Goal: Check status: Check status

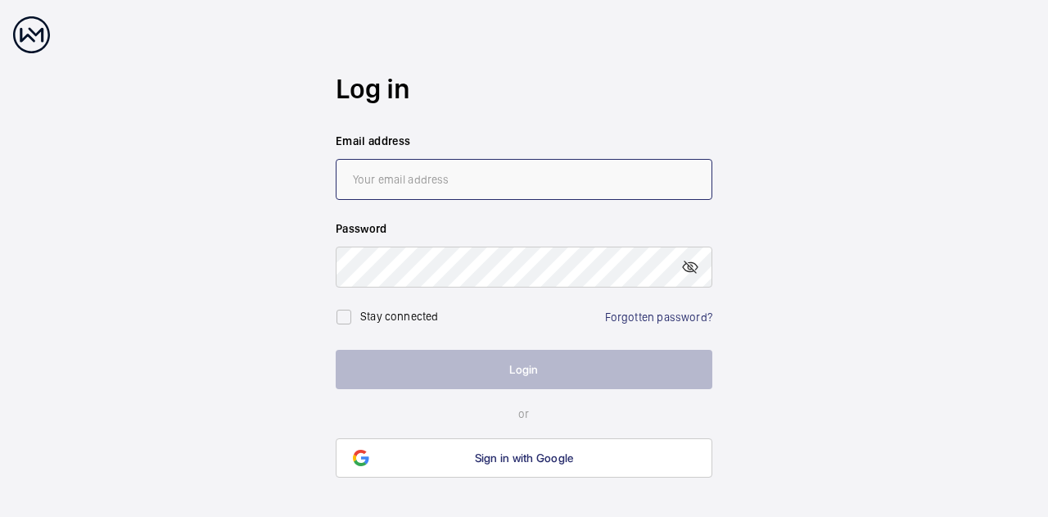
click at [411, 192] on input "email" at bounding box center [524, 179] width 377 height 41
type input "[EMAIL_ADDRESS][DOMAIN_NAME]"
click at [409, 314] on label "Stay connected" at bounding box center [399, 316] width 79 height 13
checkbox input "true"
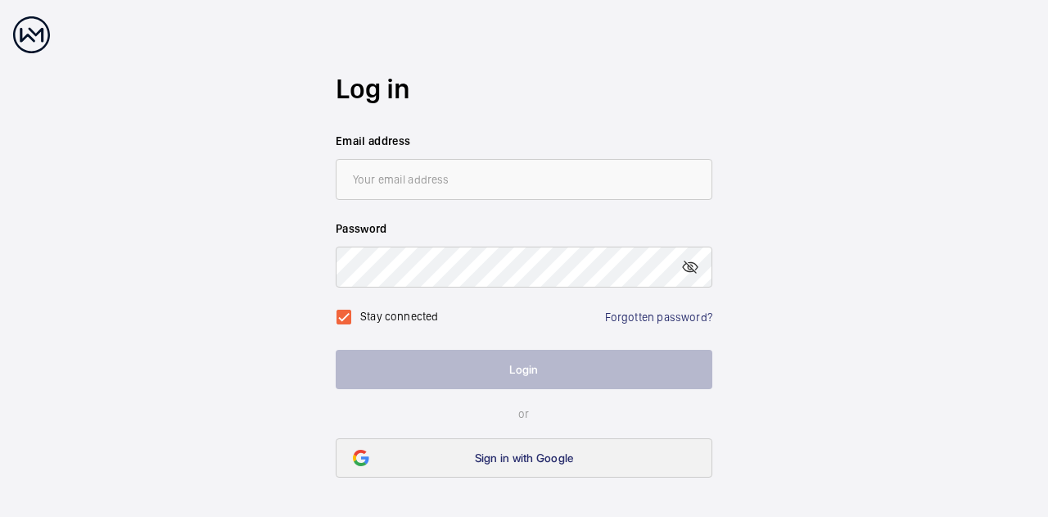
click at [440, 446] on link "Sign in with Google" at bounding box center [524, 457] width 377 height 39
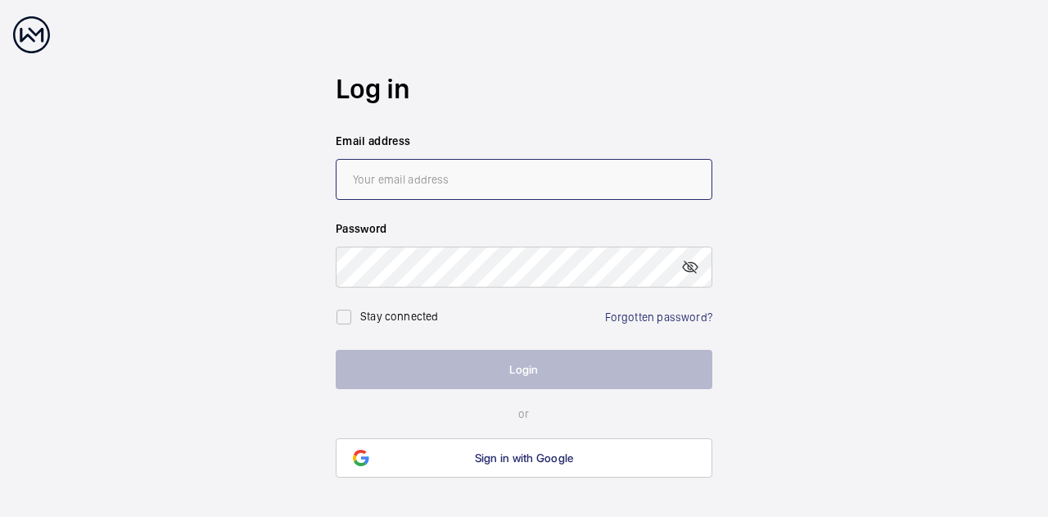
click at [509, 172] on input "email" at bounding box center [524, 179] width 377 height 41
type input "[EMAIL_ADDRESS][DOMAIN_NAME]"
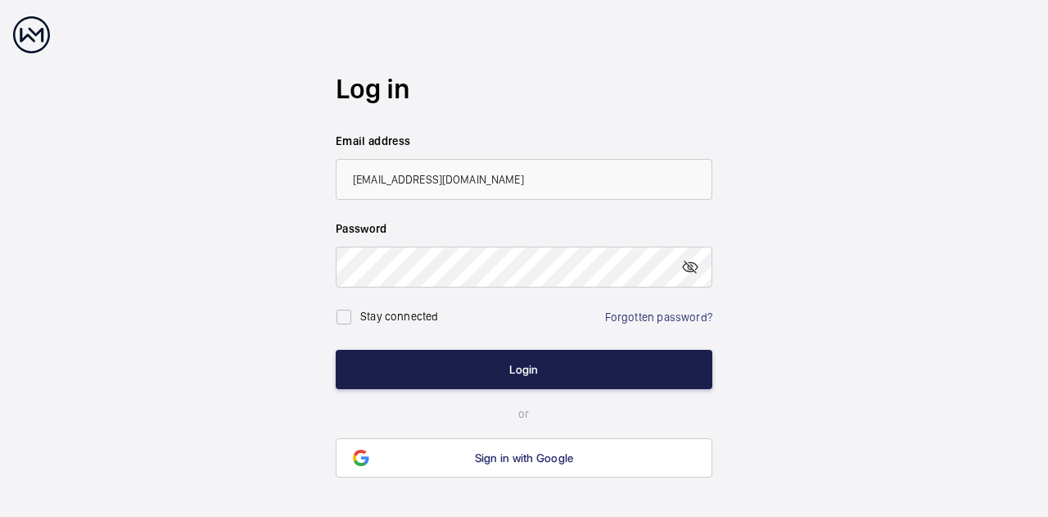
click at [547, 369] on button "Login" at bounding box center [524, 369] width 377 height 39
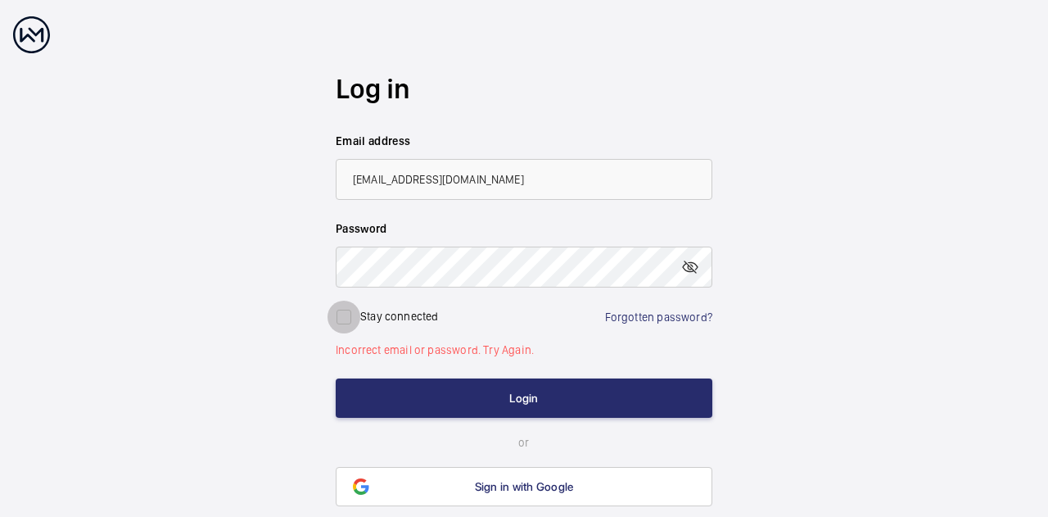
click at [333, 312] on input "checkbox" at bounding box center [344, 317] width 33 height 33
checkbox input "true"
click at [296, 269] on wm-front-auth-container "Log in Email address [EMAIL_ADDRESS][DOMAIN_NAME] Password Stay connected Forgo…" at bounding box center [524, 289] width 1048 height 578
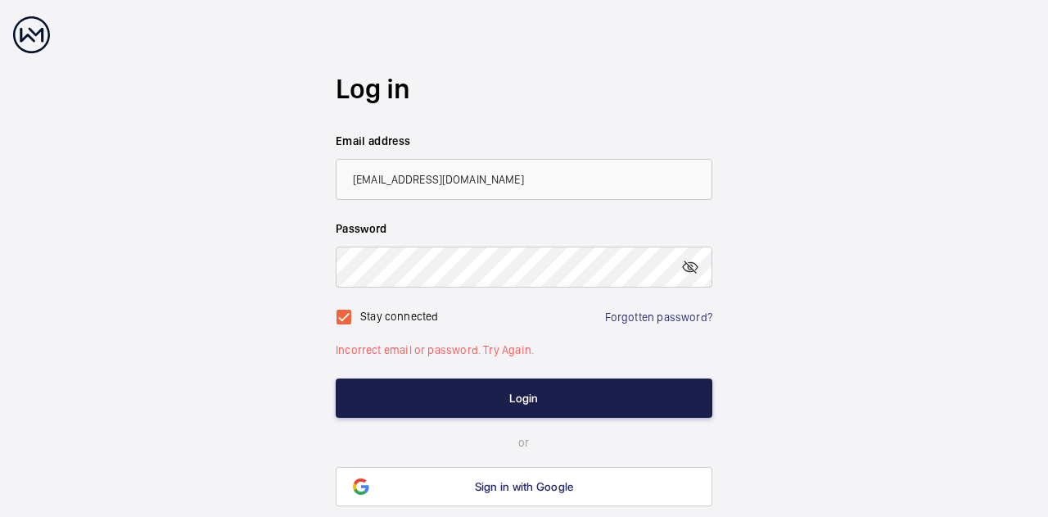
click at [375, 401] on button "Login" at bounding box center [524, 397] width 377 height 39
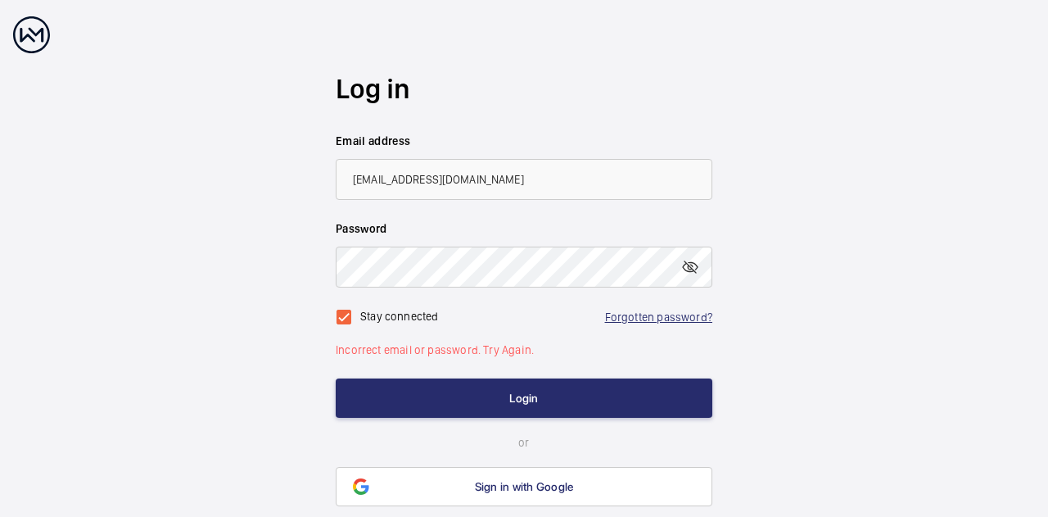
click at [627, 315] on link "Forgotten password?" at bounding box center [658, 316] width 107 height 13
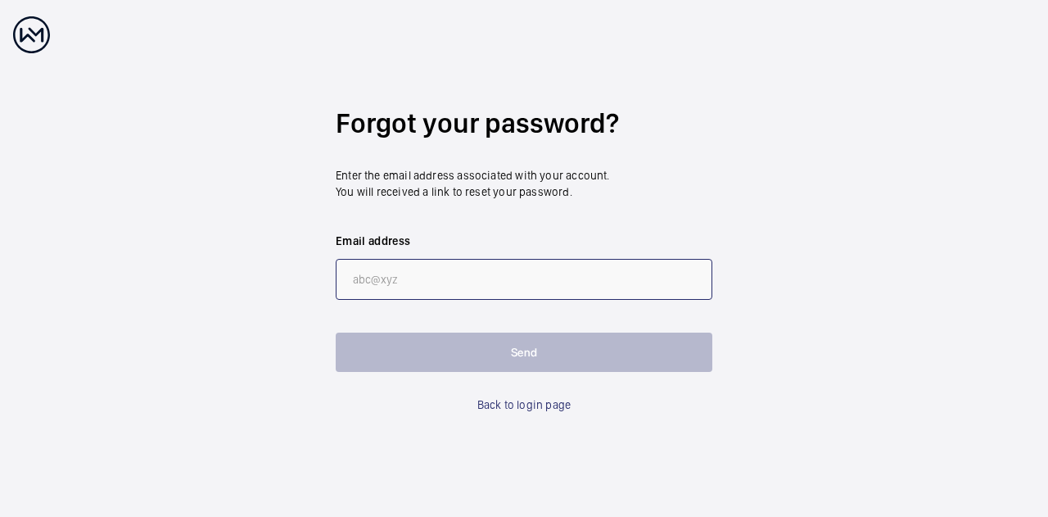
click at [489, 280] on input "email" at bounding box center [524, 279] width 377 height 41
type input "[EMAIL_ADDRESS][DOMAIN_NAME]"
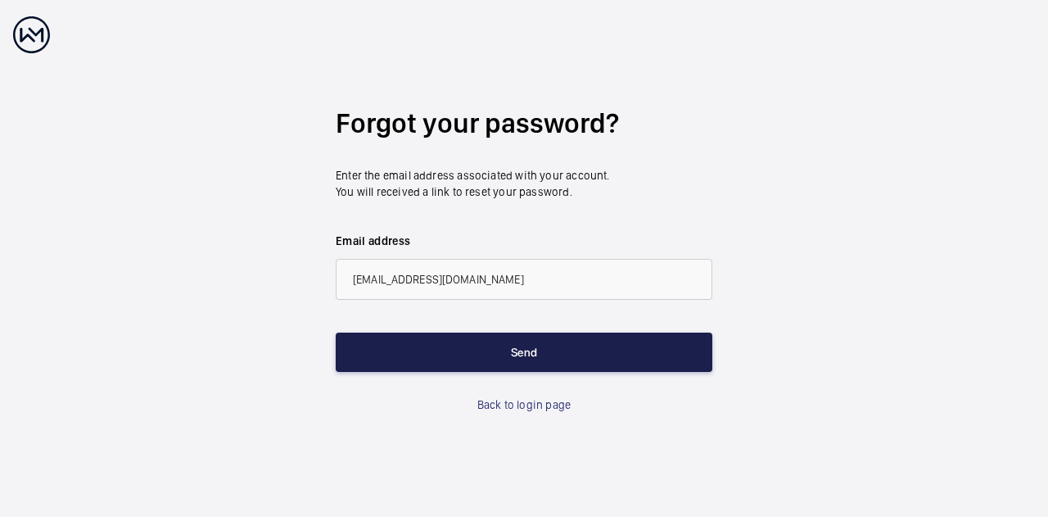
click at [473, 359] on button "Send" at bounding box center [524, 351] width 377 height 39
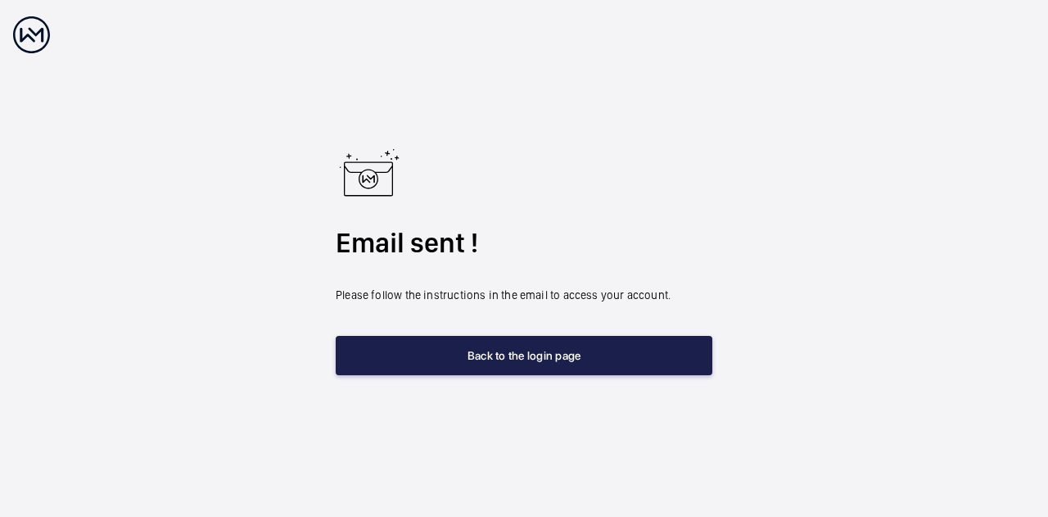
click at [568, 364] on button "Back to the login page" at bounding box center [524, 355] width 377 height 39
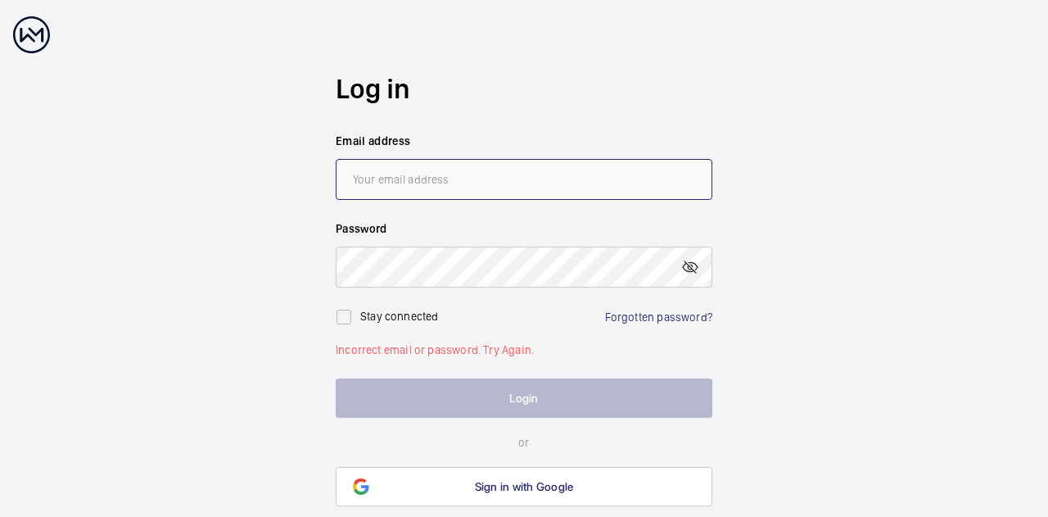
click at [436, 176] on input "email" at bounding box center [524, 179] width 377 height 41
type input "[EMAIL_ADDRESS][DOMAIN_NAME]"
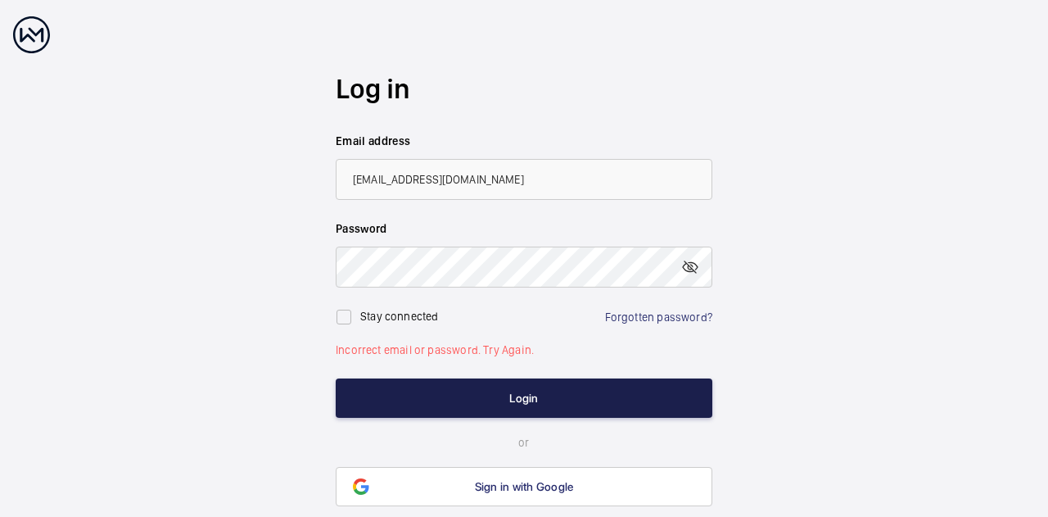
click at [455, 409] on button "Login" at bounding box center [524, 397] width 377 height 39
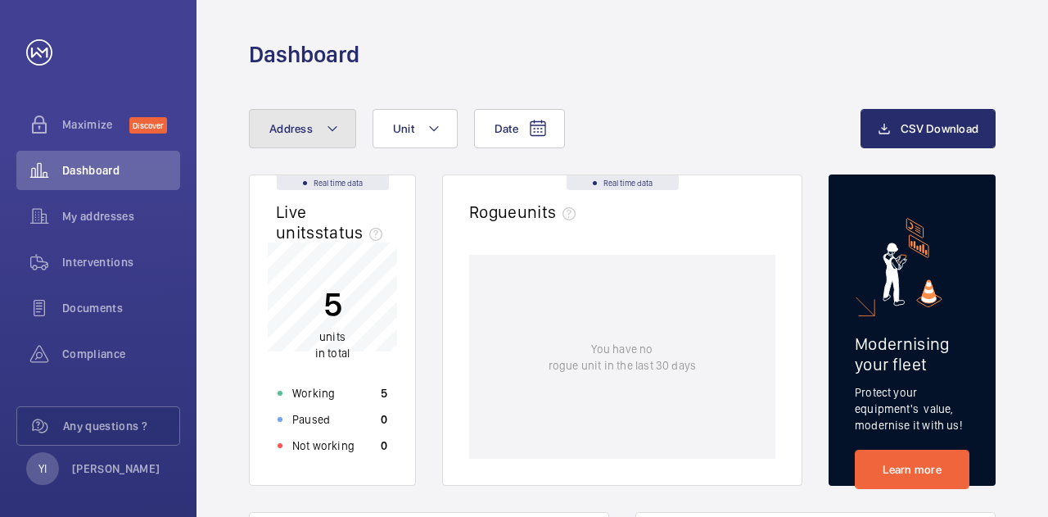
click at [326, 135] on mat-icon at bounding box center [332, 129] width 13 height 20
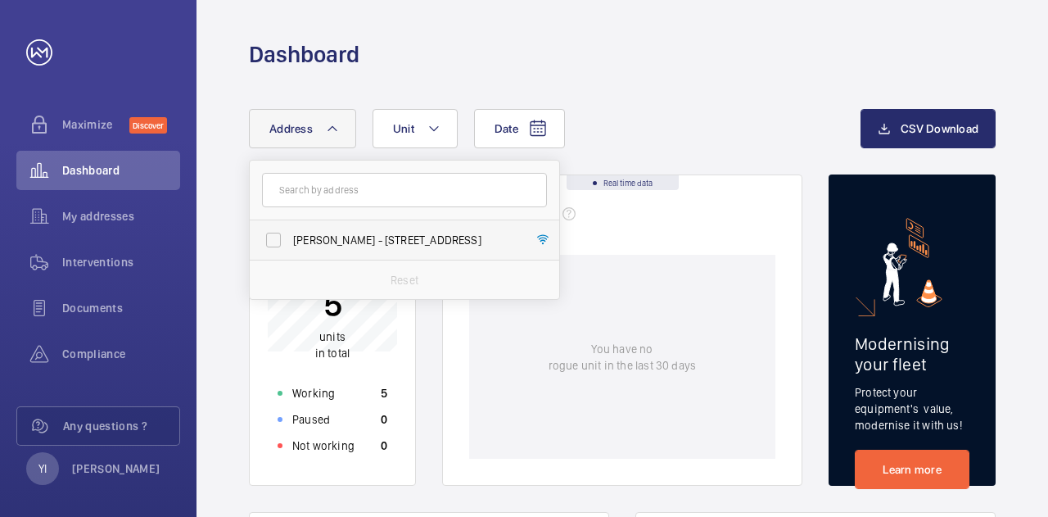
click at [320, 236] on span "[PERSON_NAME] - [STREET_ADDRESS]" at bounding box center [405, 240] width 225 height 16
click at [290, 236] on input "[PERSON_NAME] - [STREET_ADDRESS]" at bounding box center [273, 240] width 33 height 33
checkbox input "true"
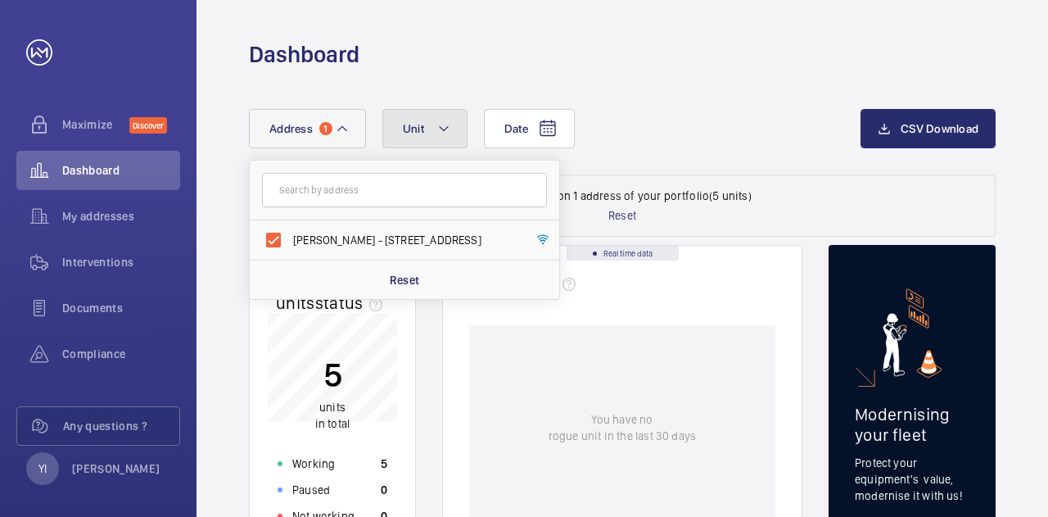
click at [431, 137] on button "Unit" at bounding box center [424, 128] width 85 height 39
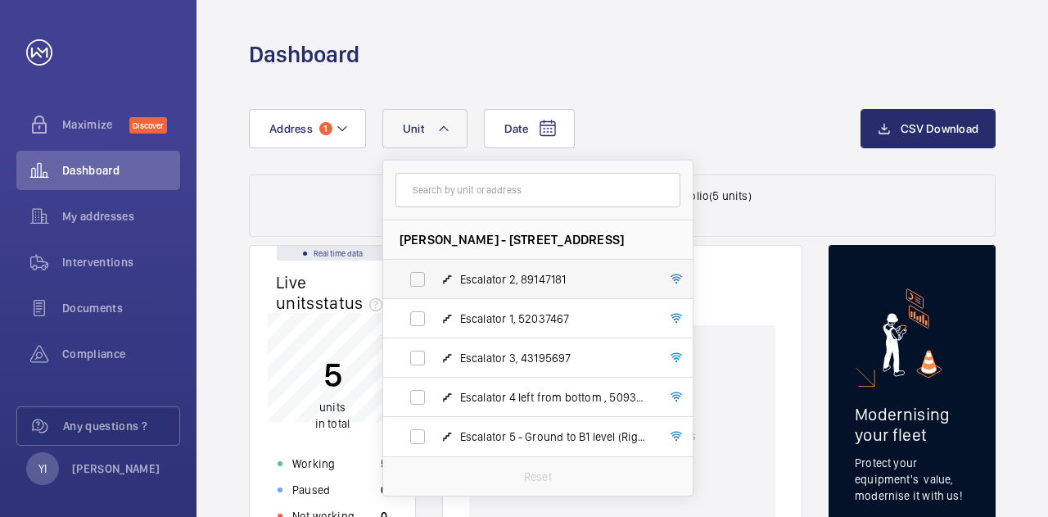
click at [421, 285] on label "Escalator 2, 89147181" at bounding box center [524, 279] width 283 height 39
click at [421, 285] on input "Escalator 2, 89147181" at bounding box center [417, 279] width 33 height 33
checkbox input "true"
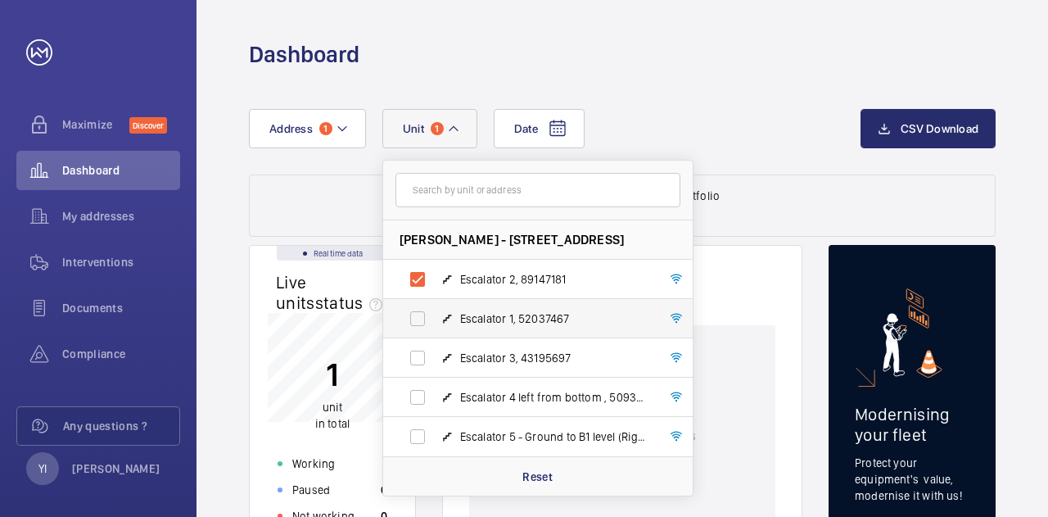
click at [420, 302] on label "Escalator 1, 52037467" at bounding box center [524, 318] width 283 height 39
click at [420, 302] on input "Escalator 1, 52037467" at bounding box center [417, 318] width 33 height 33
checkbox input "true"
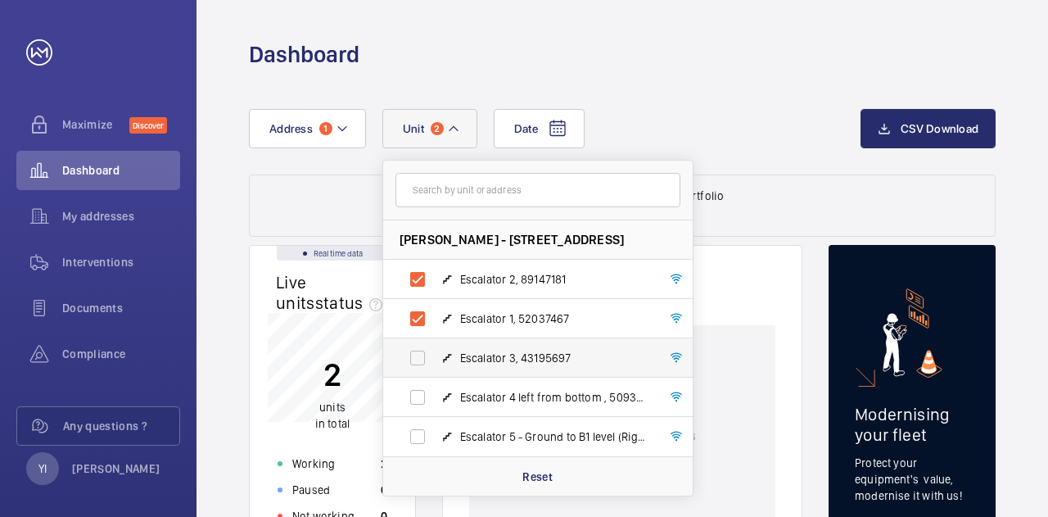
click at [420, 346] on label "Escalator 3, 43195697" at bounding box center [524, 357] width 283 height 39
click at [420, 346] on input "Escalator 3, 43195697" at bounding box center [417, 357] width 33 height 33
checkbox input "true"
click at [418, 387] on label "Escalator 4 left from bottom , 50934099" at bounding box center [524, 396] width 283 height 39
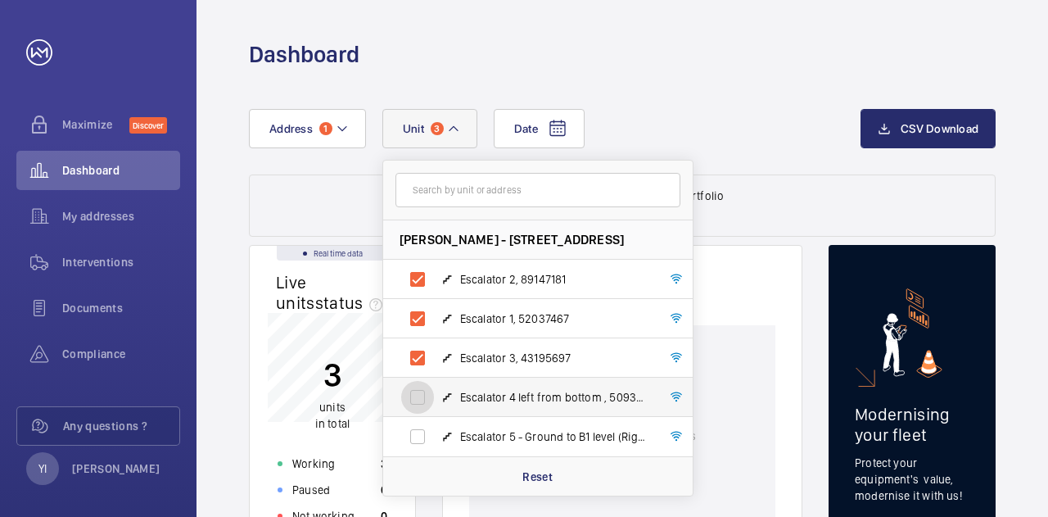
click at [418, 387] on input "Escalator 4 left from bottom , 50934099" at bounding box center [417, 397] width 33 height 33
checkbox input "true"
click at [414, 432] on label "Escalator 5 - Ground to B1 level (Right Hand Machine), 21733663" at bounding box center [524, 436] width 283 height 39
click at [414, 432] on input "Escalator 5 - Ground to B1 level (Right Hand Machine), 21733663" at bounding box center [417, 436] width 33 height 33
checkbox input "true"
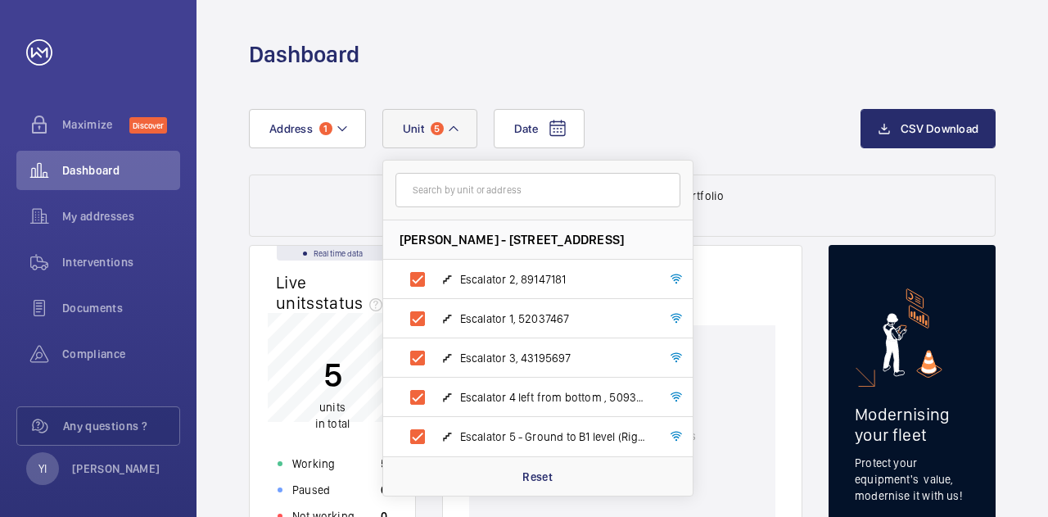
click at [766, 140] on div "Date Address [STREET_ADDRESS][PERSON_NAME][GEOGRAPHIC_DATA] Escalator 4 left fr…" at bounding box center [555, 128] width 612 height 39
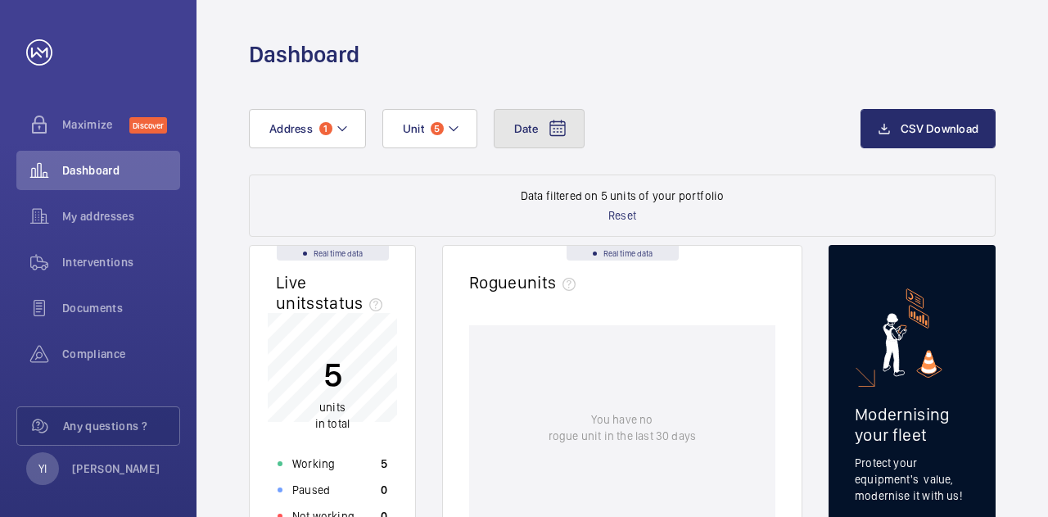
click at [558, 132] on mat-icon at bounding box center [558, 129] width 20 height 20
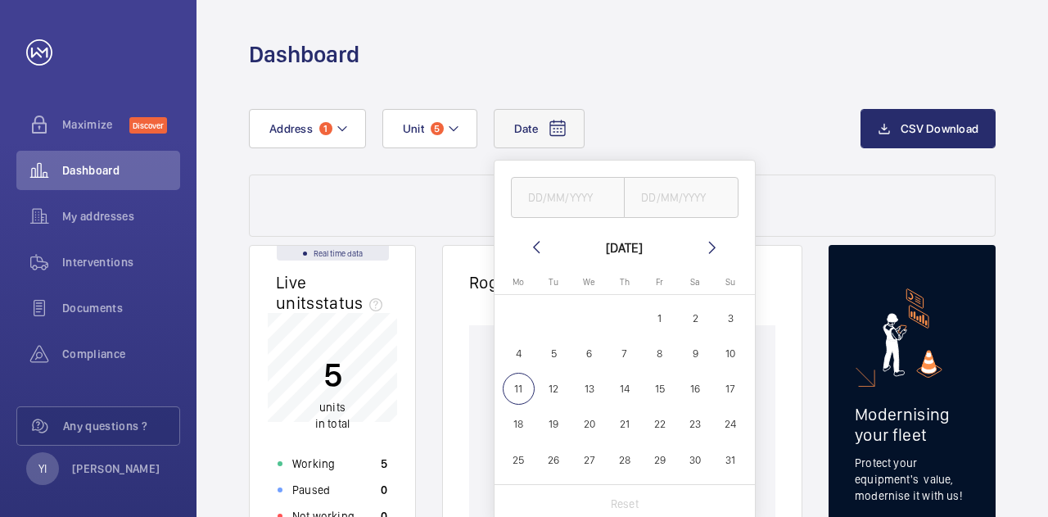
click at [545, 246] on wm-front-date-range-picker-header "[DATE]" at bounding box center [624, 247] width 196 height 20
click at [530, 255] on mat-icon at bounding box center [536, 247] width 20 height 20
click at [543, 319] on span "1" at bounding box center [554, 318] width 32 height 32
type input "[DATE]"
click at [612, 465] on span "31" at bounding box center [624, 460] width 32 height 32
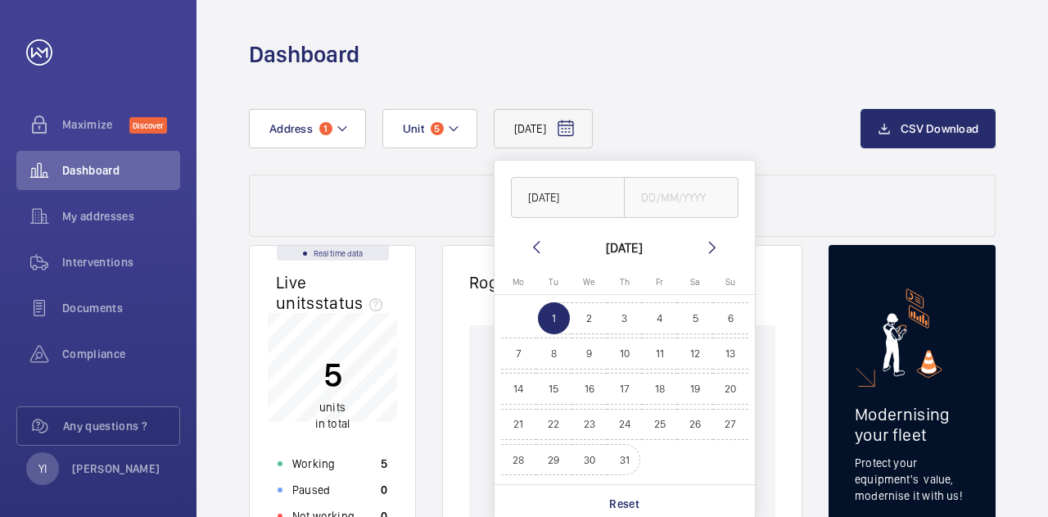
type input "[DATE]"
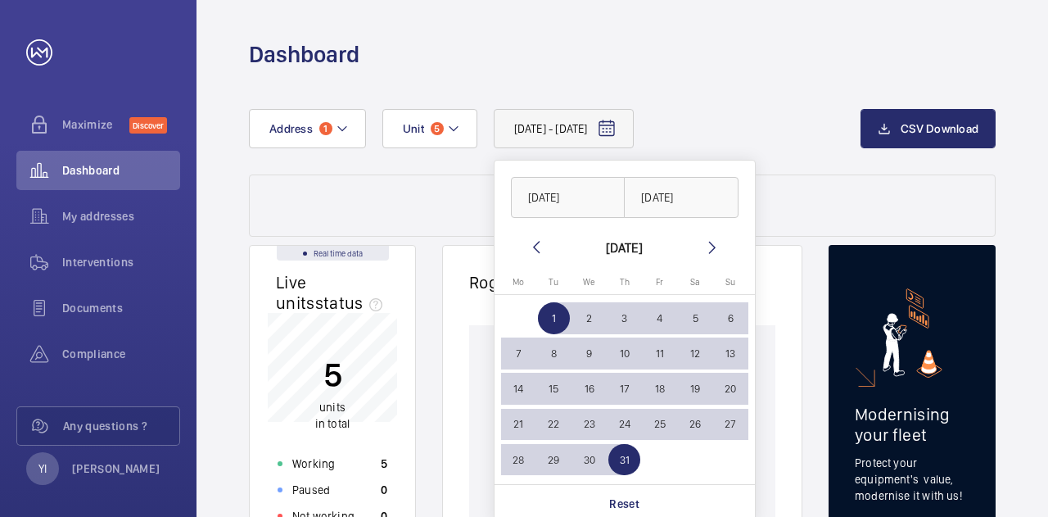
click at [766, 124] on div "[DATE] - [DATE] [DATE] [DATE] [DATE] [DATE] Mo [DATE] Tu [DATE] We [DATE] Th [D…" at bounding box center [555, 128] width 612 height 39
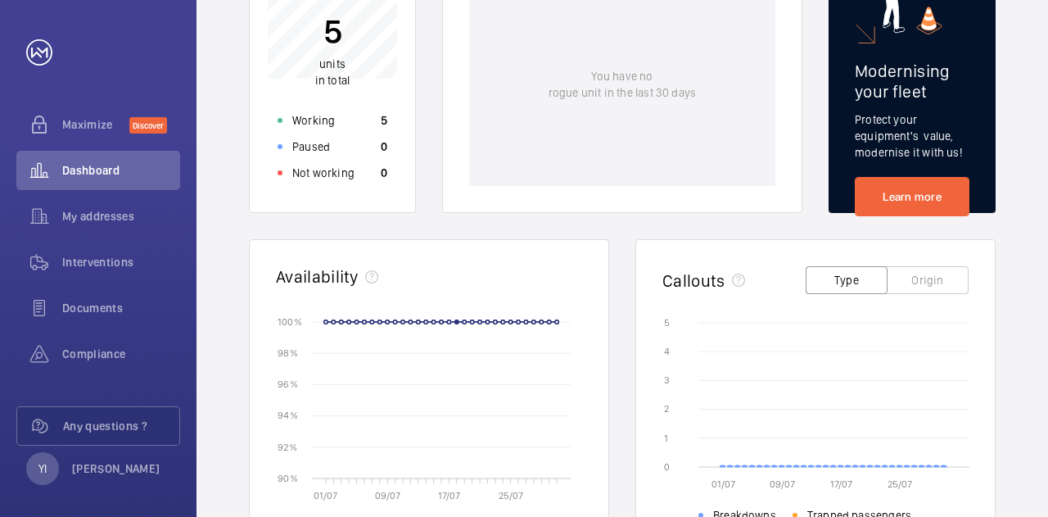
scroll to position [425, 0]
